Goal: Information Seeking & Learning: Learn about a topic

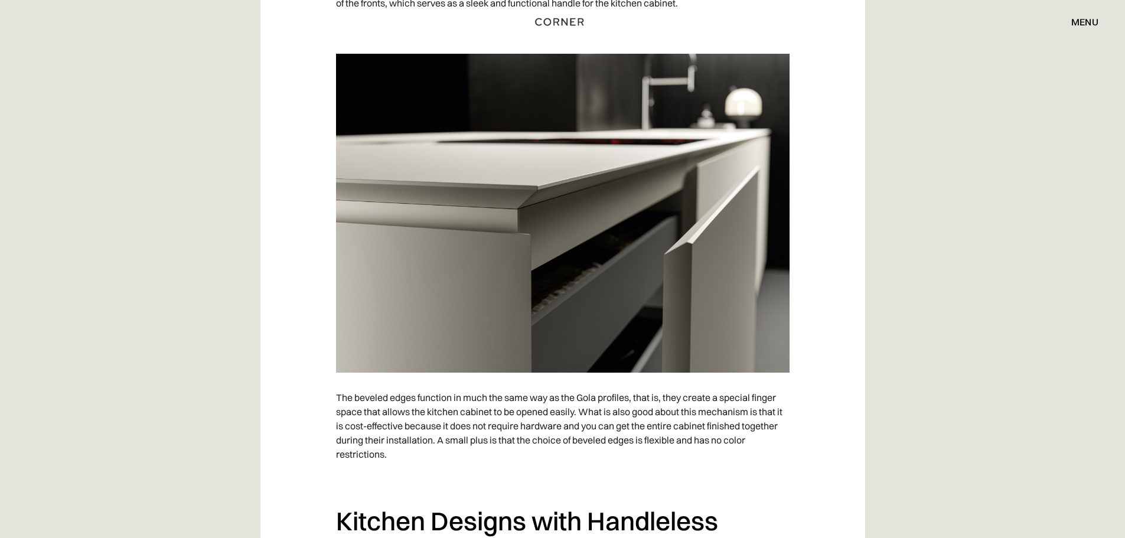
scroll to position [5254, 0]
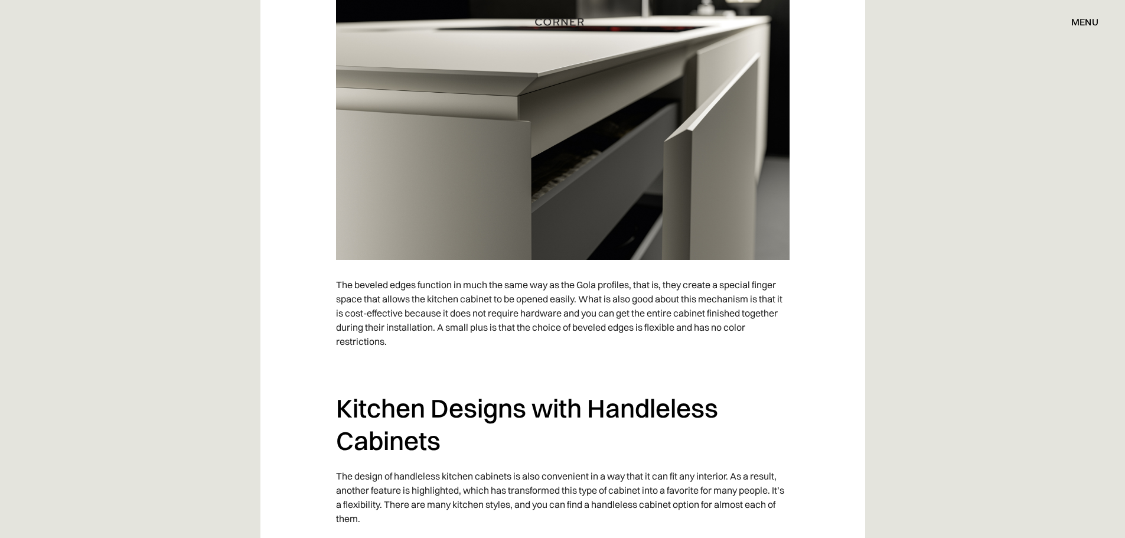
click at [604, 166] on img at bounding box center [562, 100] width 453 height 319
click at [560, 196] on img at bounding box center [562, 100] width 453 height 319
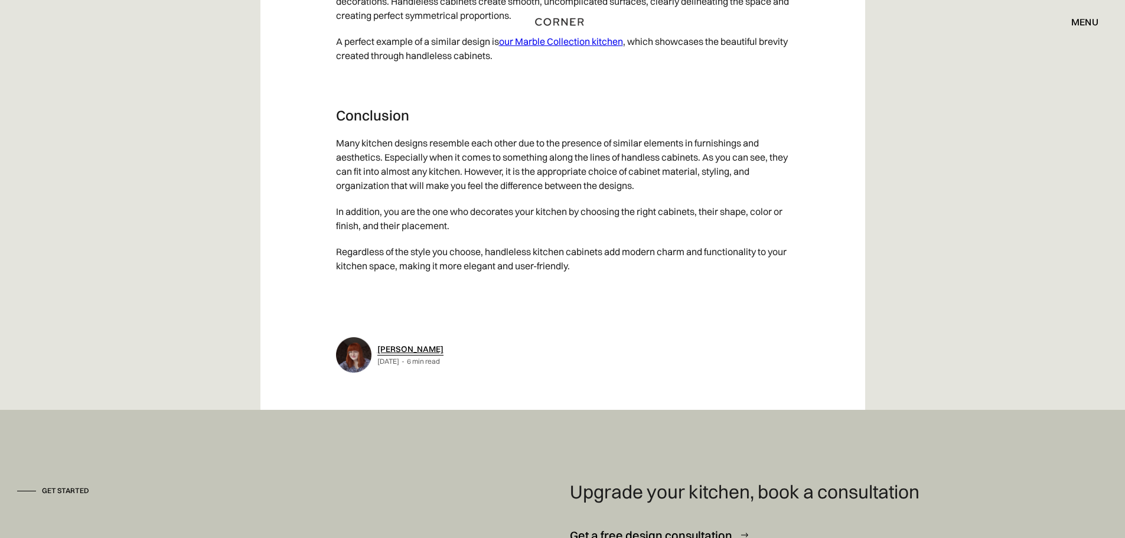
scroll to position [6080, 0]
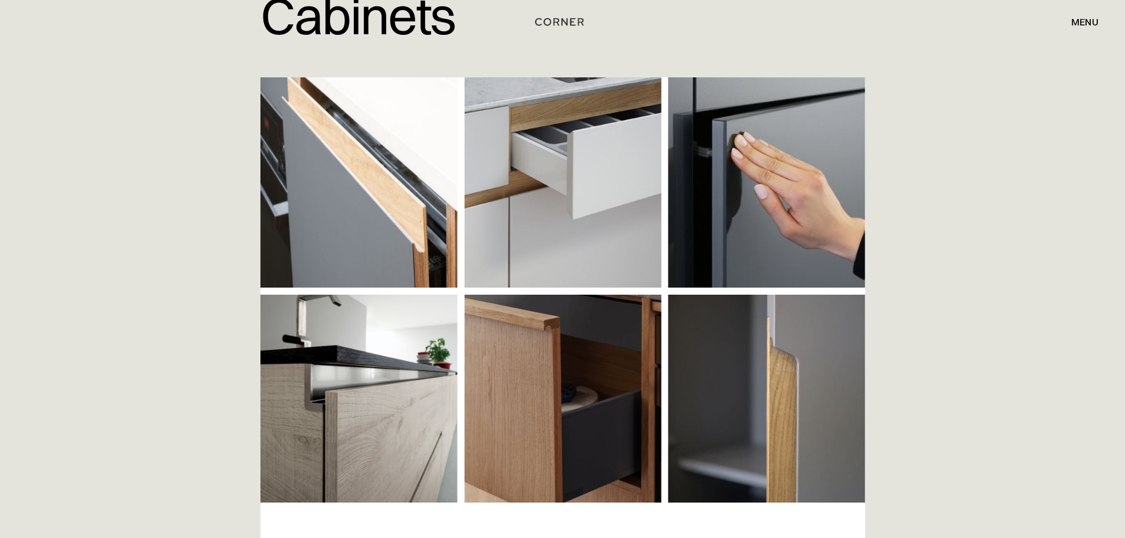
scroll to position [236, 0]
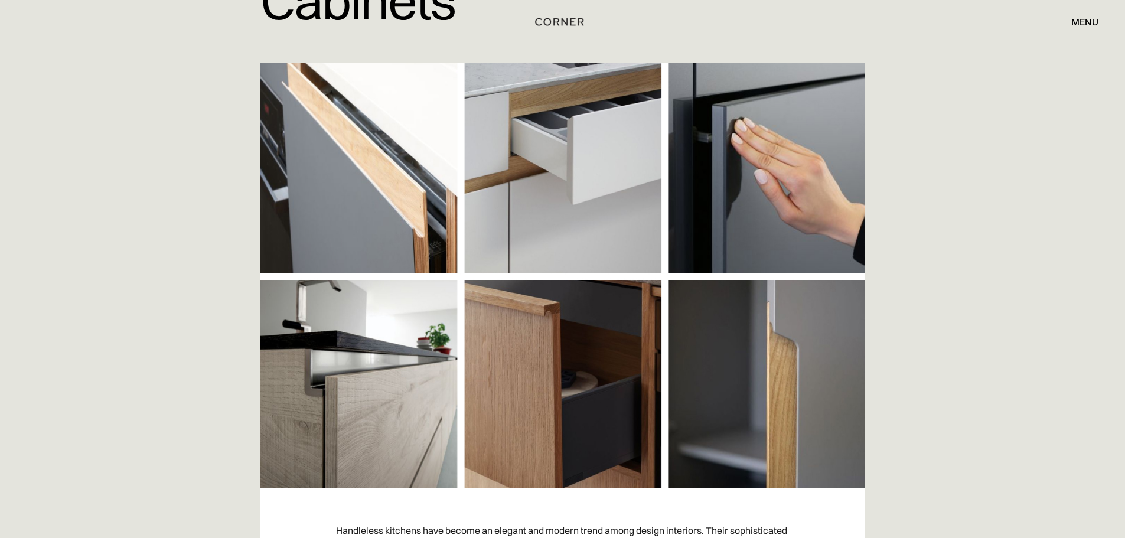
click at [537, 169] on img at bounding box center [562, 275] width 604 height 425
click at [573, 162] on img at bounding box center [562, 275] width 604 height 425
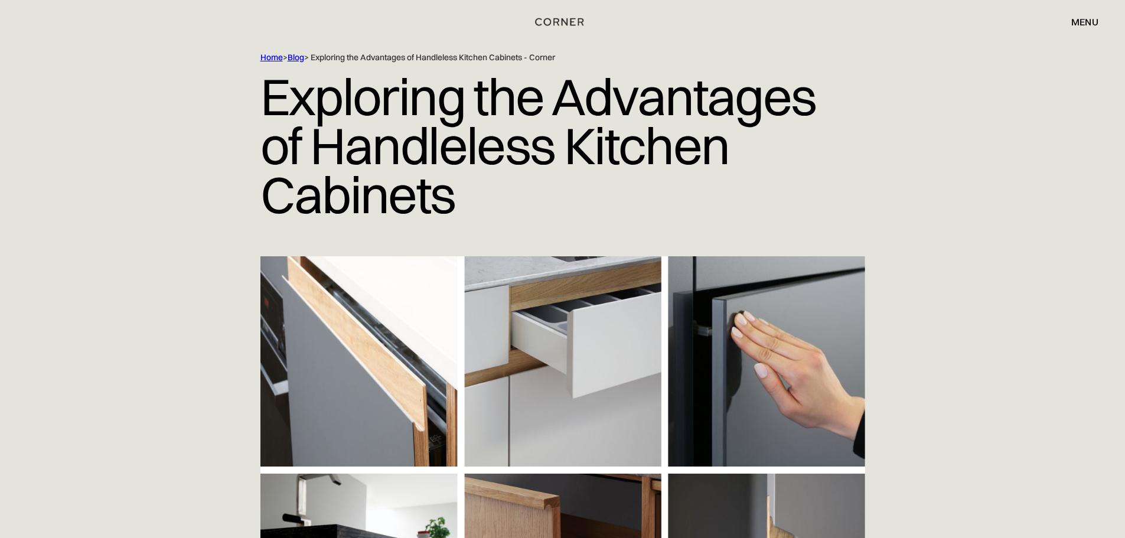
scroll to position [0, 0]
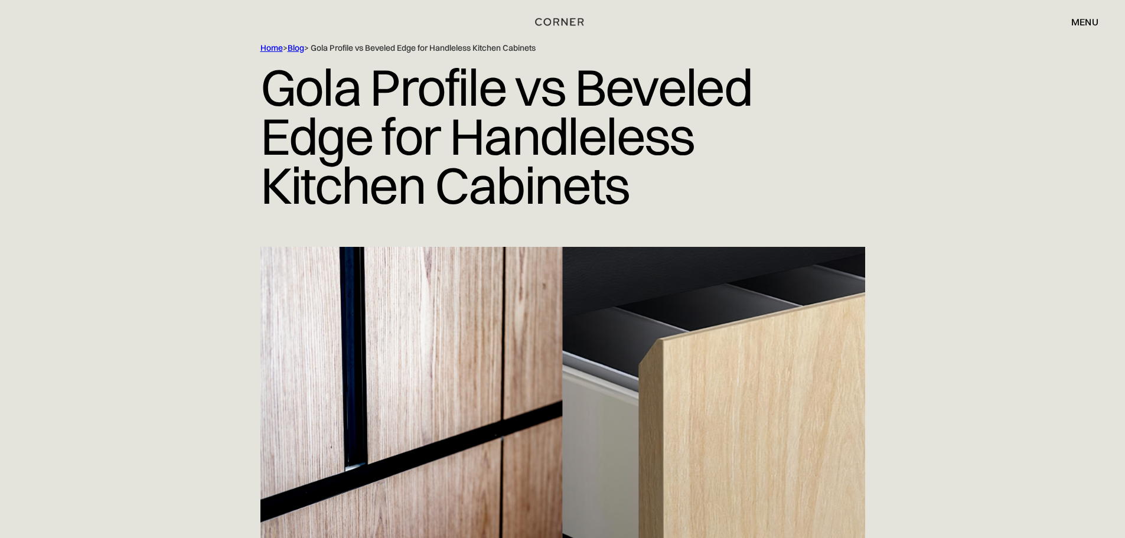
scroll to position [118, 0]
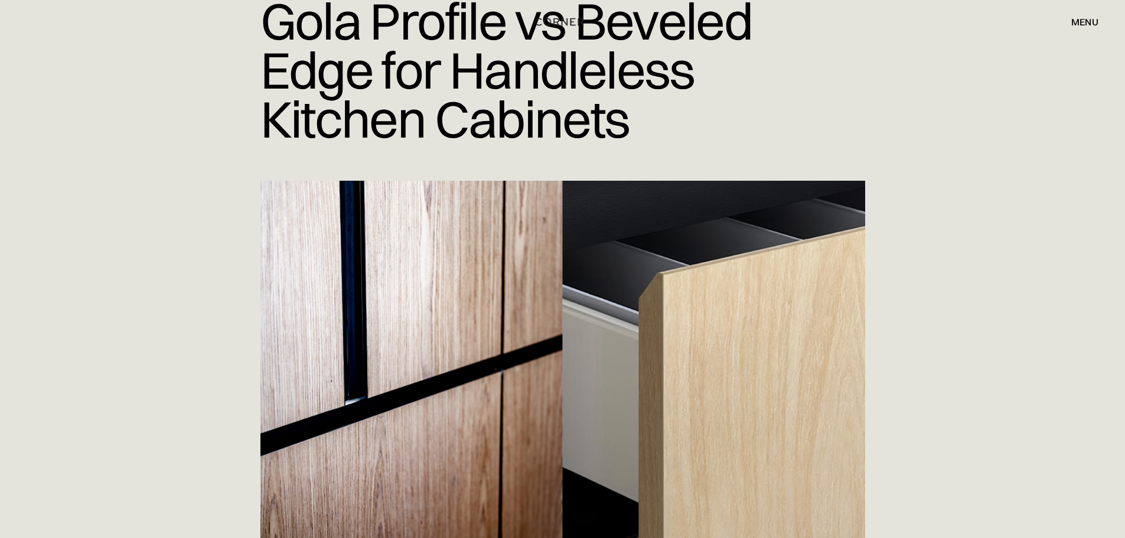
drag, startPoint x: 527, startPoint y: 270, endPoint x: 489, endPoint y: 321, distance: 63.3
click at [489, 321] on img at bounding box center [562, 393] width 604 height 425
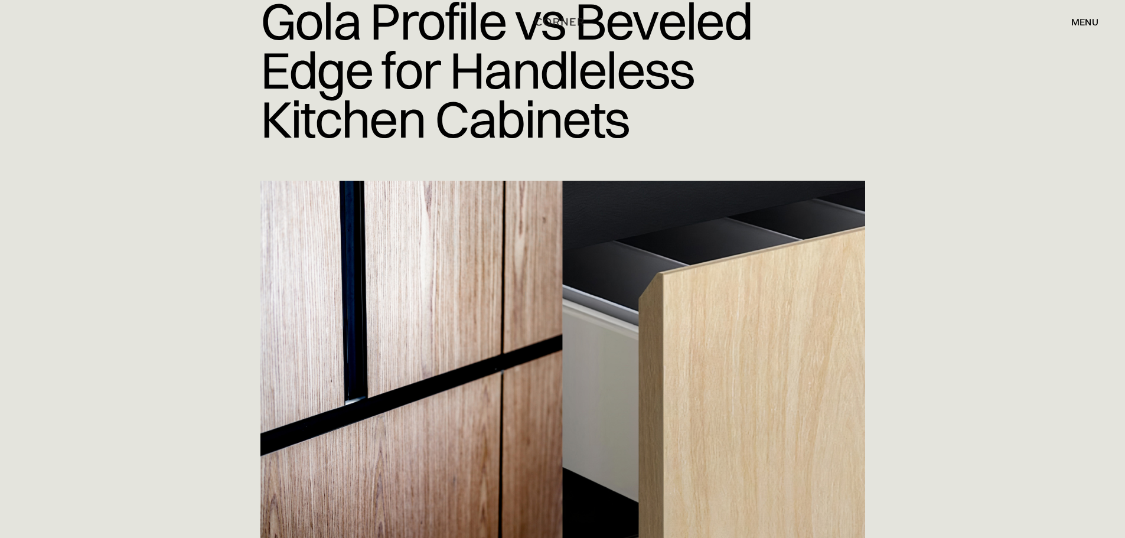
click at [489, 321] on img at bounding box center [562, 393] width 604 height 425
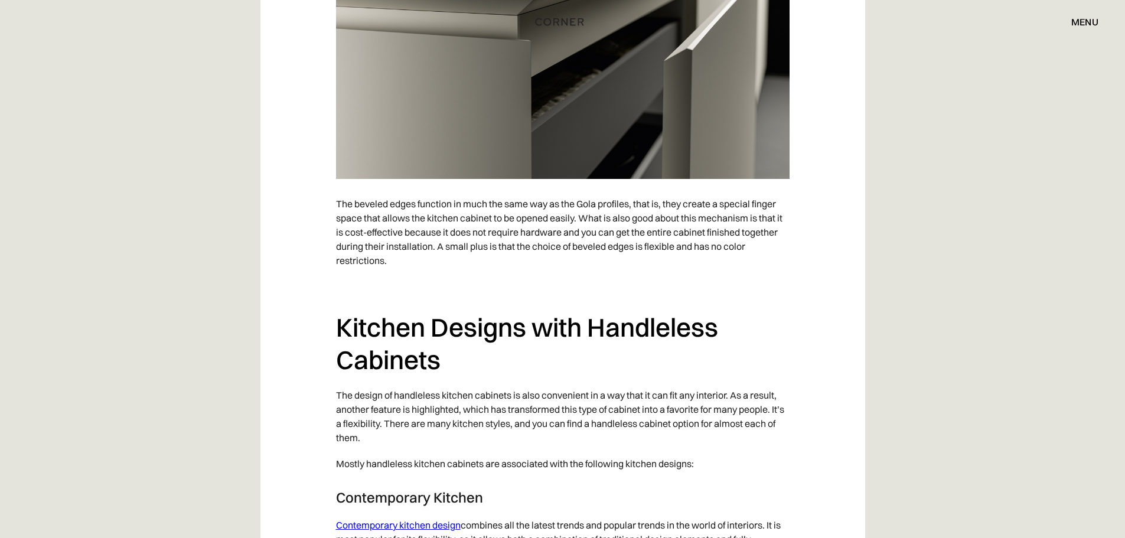
scroll to position [5136, 0]
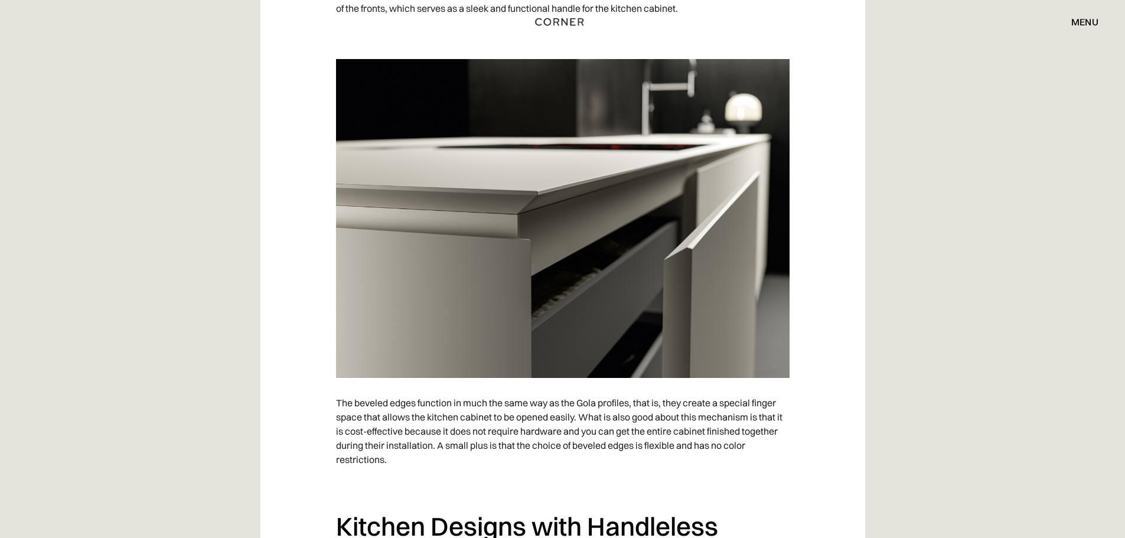
drag, startPoint x: 541, startPoint y: 263, endPoint x: 633, endPoint y: 191, distance: 116.8
click at [633, 191] on img at bounding box center [562, 218] width 453 height 319
